Goal: Information Seeking & Learning: Find specific fact

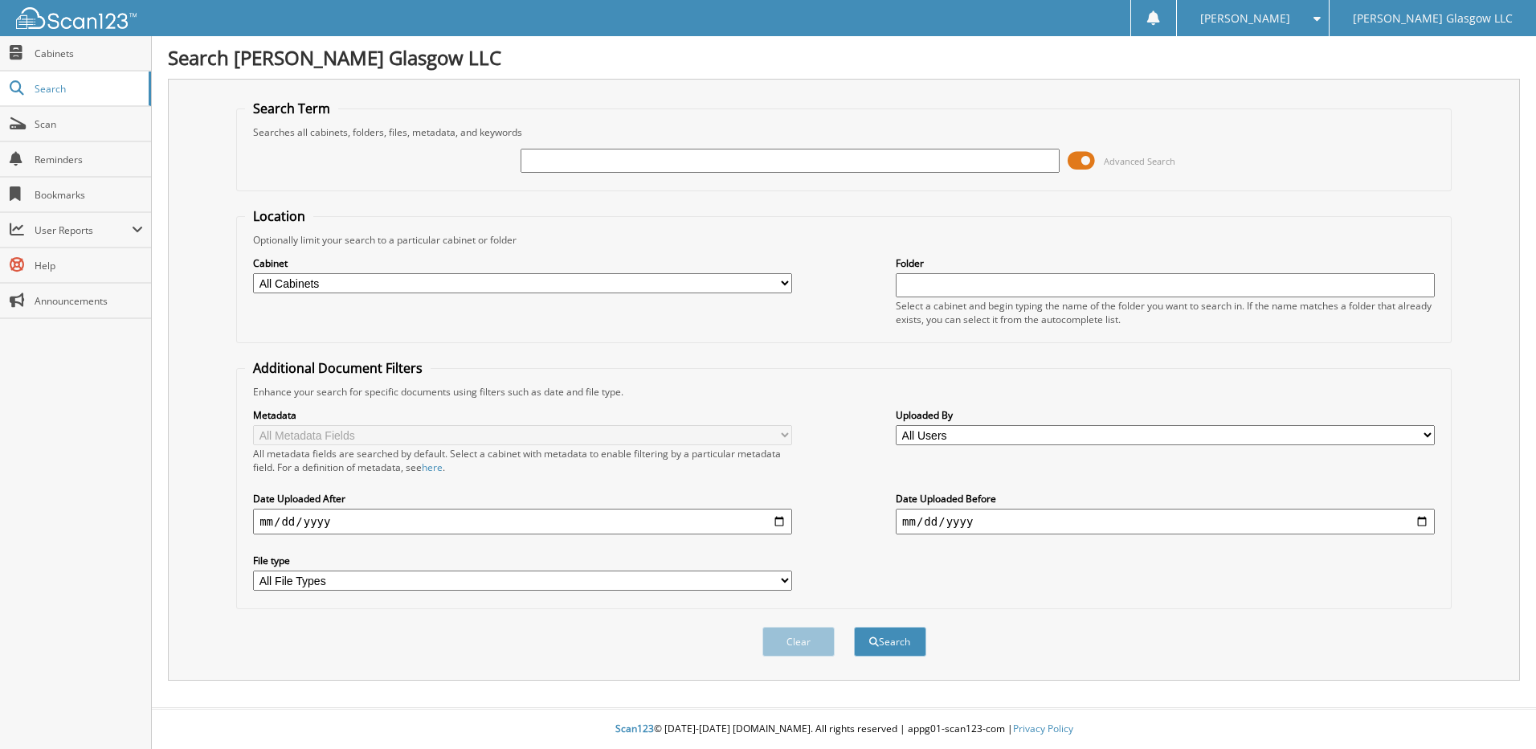
click at [586, 160] on input "text" at bounding box center [789, 161] width 539 height 24
type input "[PERSON_NAME]"
click at [854, 626] on button "Search" at bounding box center [890, 641] width 72 height 30
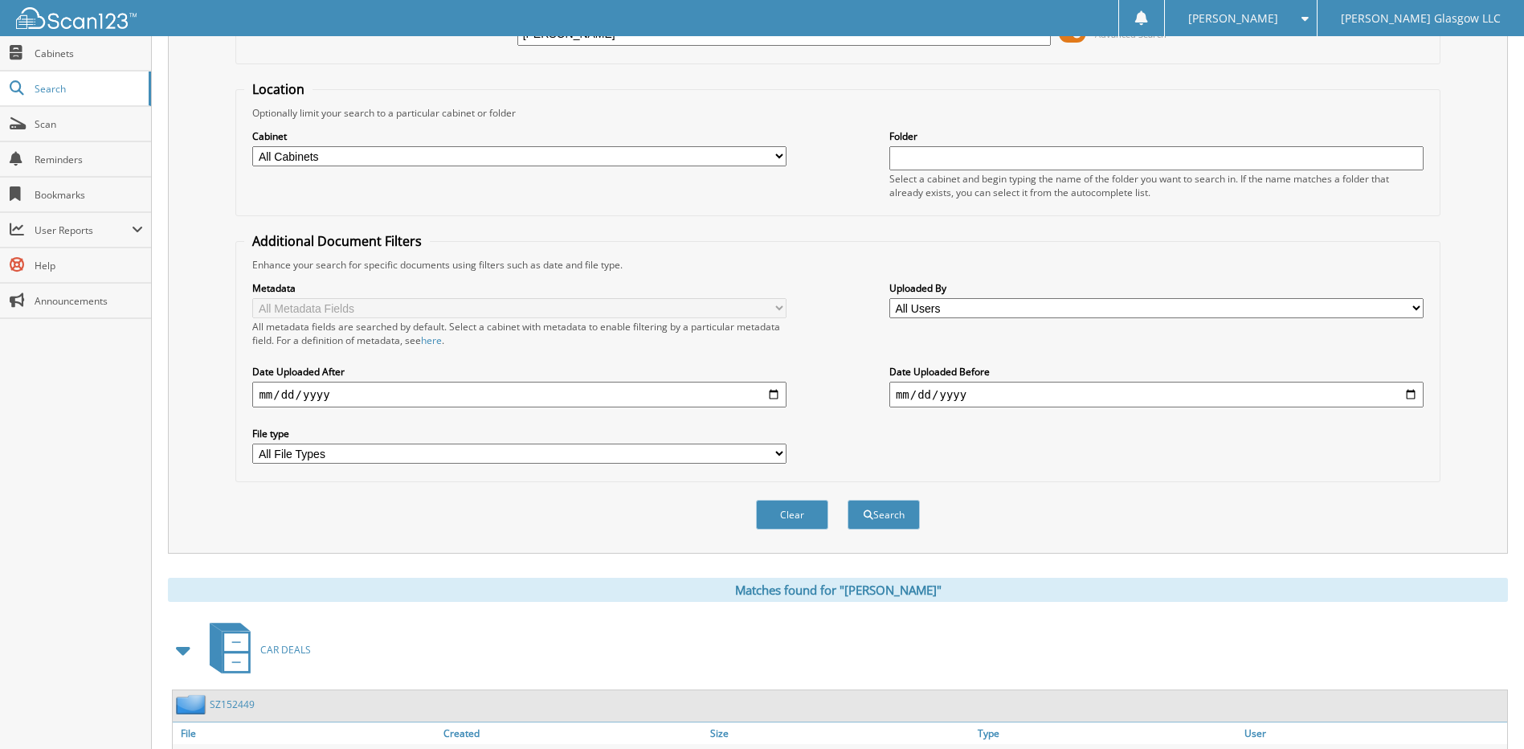
scroll to position [212, 0]
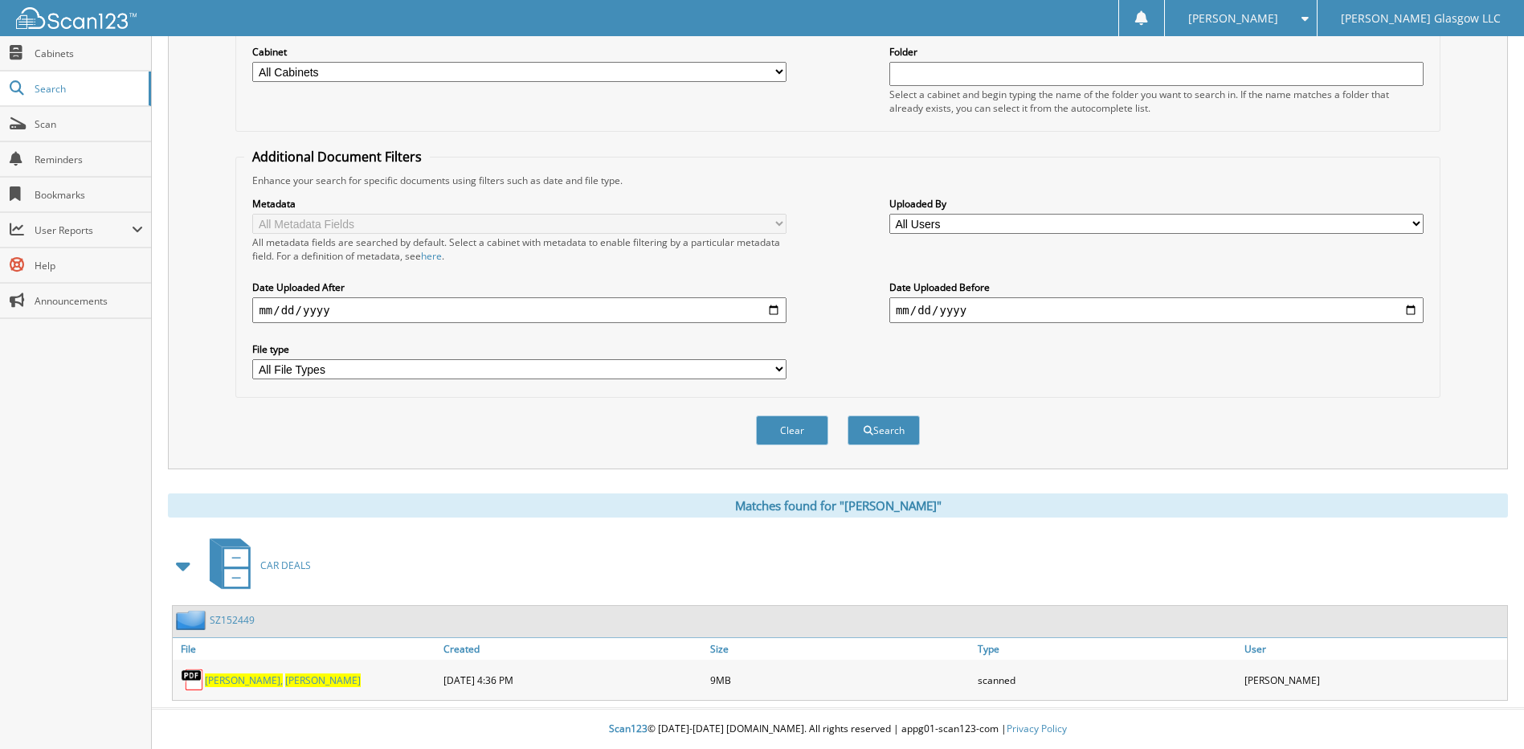
click at [231, 678] on span "[PERSON_NAME]," at bounding box center [244, 680] width 78 height 14
